Goal: Use online tool/utility: Utilize a website feature to perform a specific function

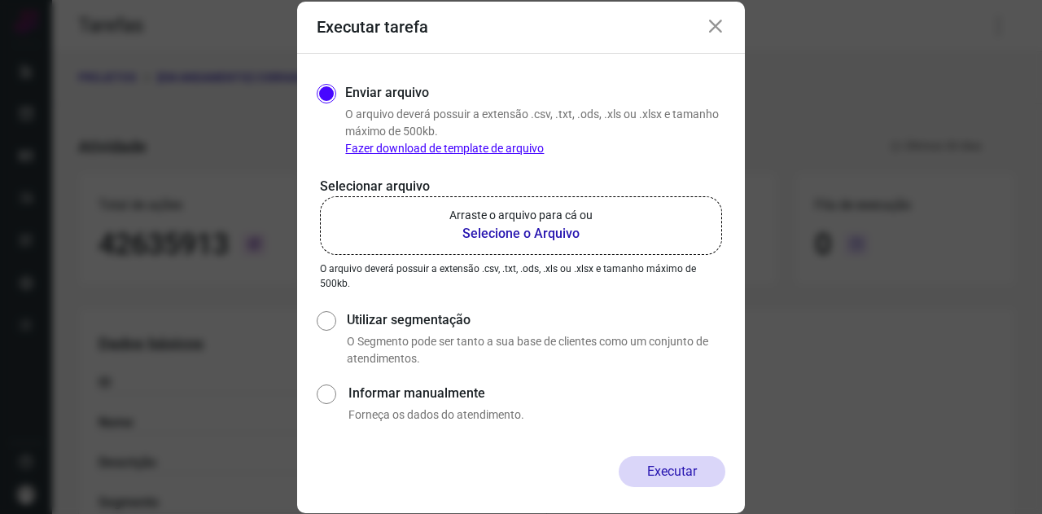
click at [516, 238] on b "Selecione o Arquivo" at bounding box center [521, 234] width 143 height 20
click at [0, 0] on input "Arraste o arquivo para cá ou Selecione o Arquivo" at bounding box center [0, 0] width 0 height 0
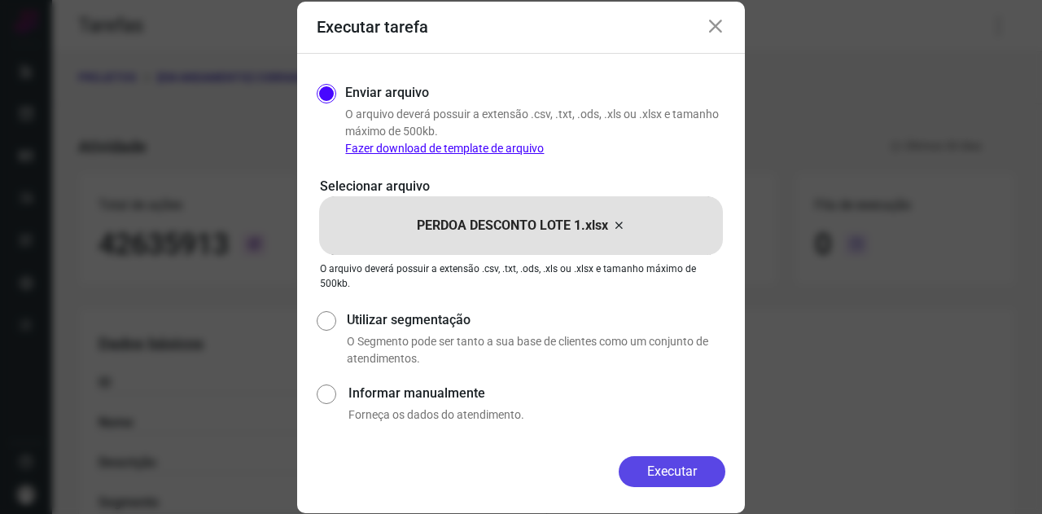
click at [673, 460] on button "Executar" at bounding box center [672, 471] width 107 height 31
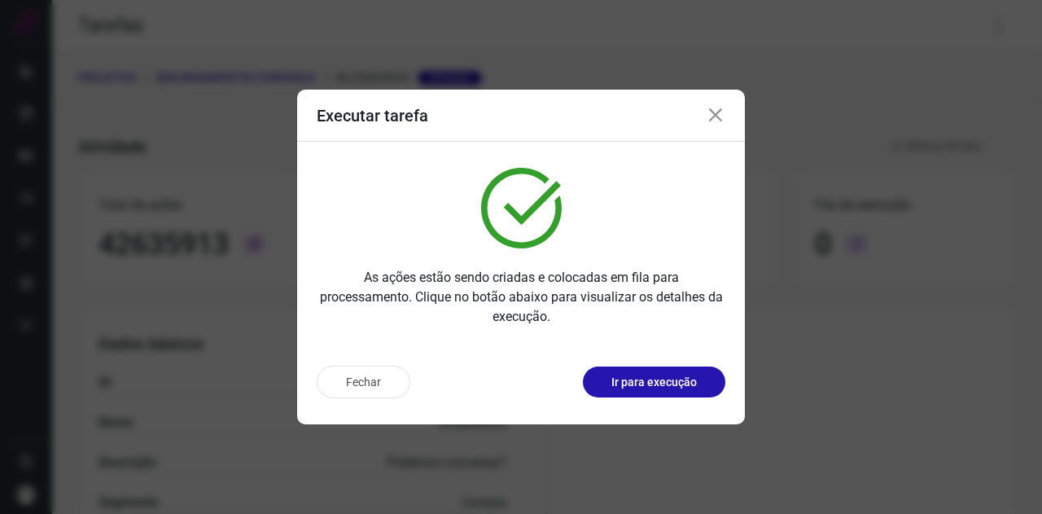
click at [720, 116] on icon at bounding box center [716, 116] width 20 height 20
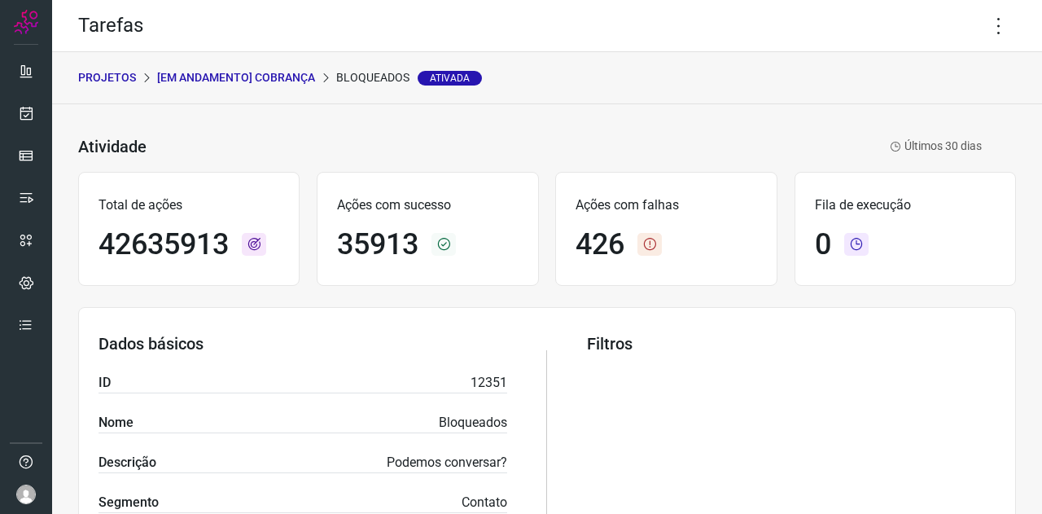
click at [239, 72] on p "[Em andamento] COBRANÇA" at bounding box center [236, 77] width 158 height 17
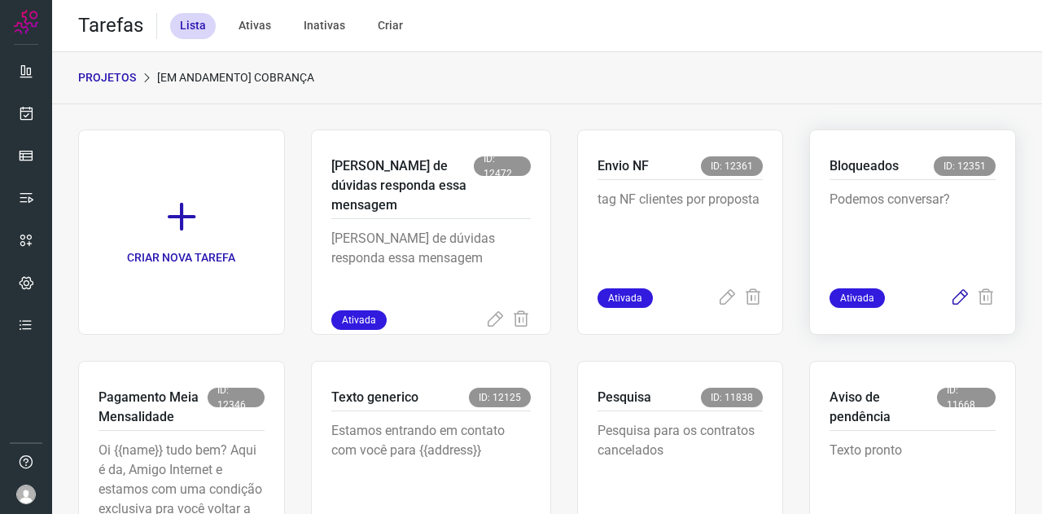
click at [953, 297] on icon at bounding box center [960, 298] width 20 height 20
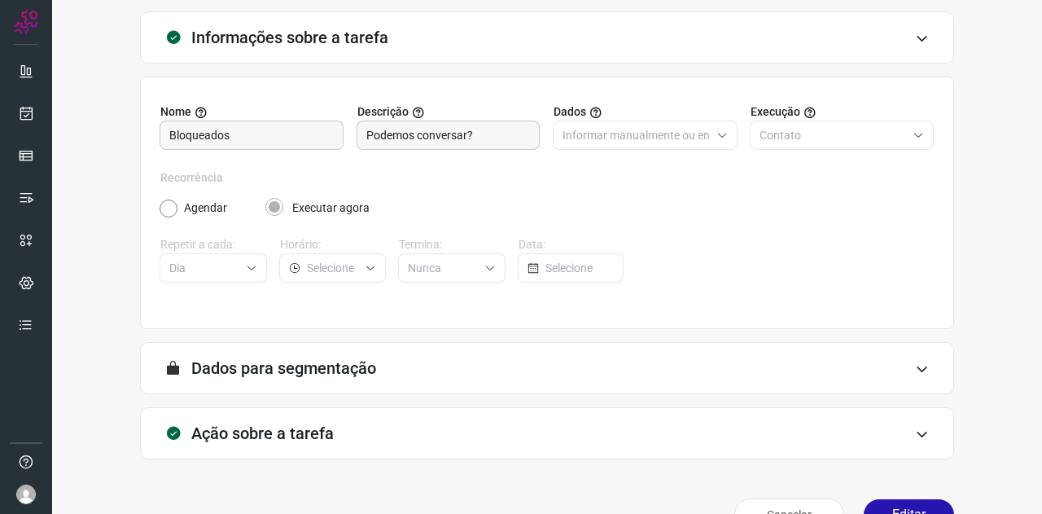
scroll to position [121, 0]
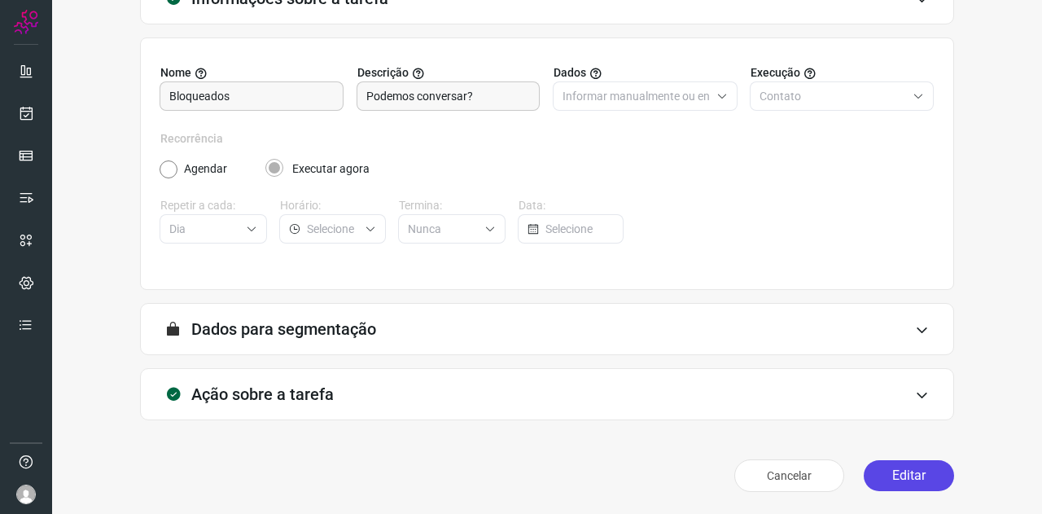
click at [885, 476] on button "Editar" at bounding box center [909, 475] width 90 height 31
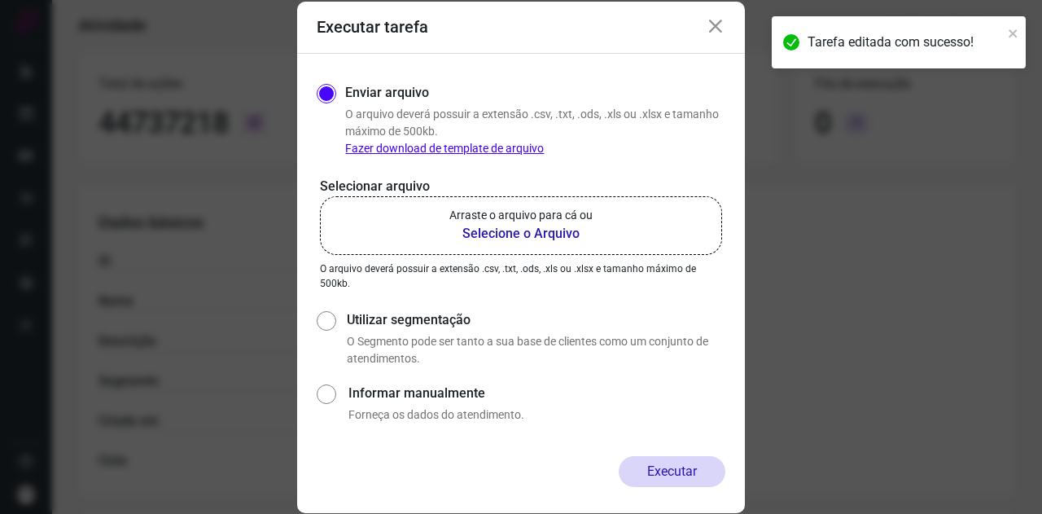
click at [520, 229] on b "Selecione o Arquivo" at bounding box center [521, 234] width 143 height 20
click at [0, 0] on input "Arraste o arquivo para cá ou Selecione o Arquivo" at bounding box center [0, 0] width 0 height 0
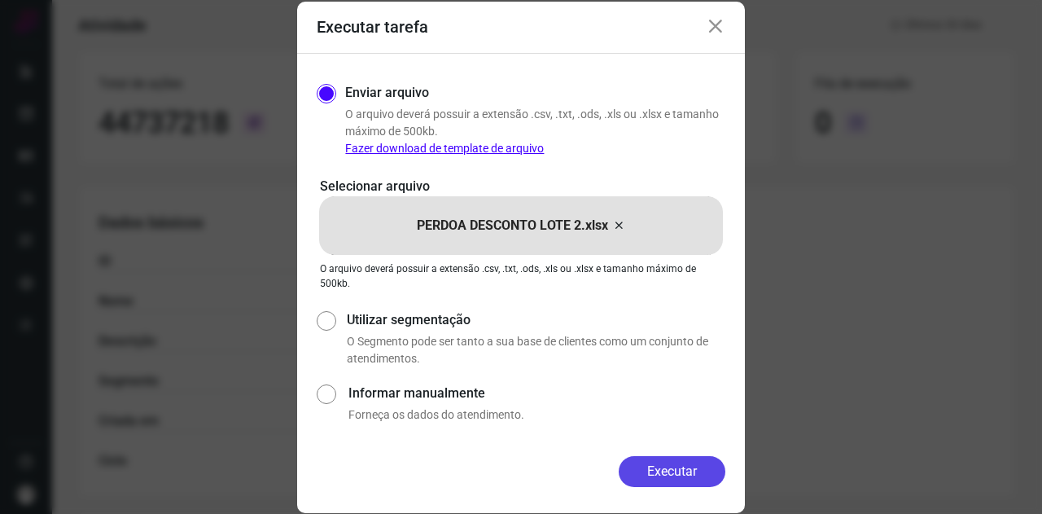
click at [678, 460] on button "Executar" at bounding box center [672, 471] width 107 height 31
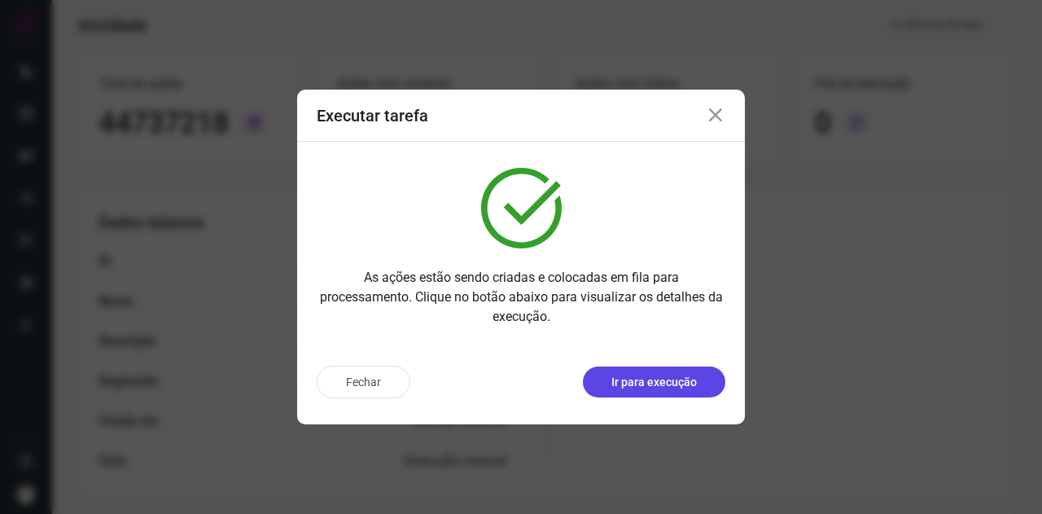
click at [662, 383] on p "Ir para execução" at bounding box center [655, 382] width 86 height 17
